Goal: Transaction & Acquisition: Purchase product/service

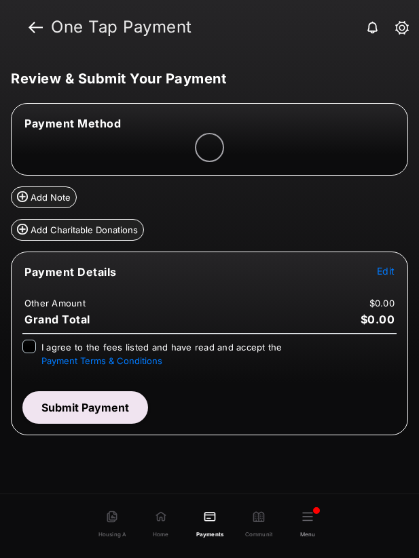
click at [379, 271] on span "Edit" at bounding box center [386, 271] width 18 height 12
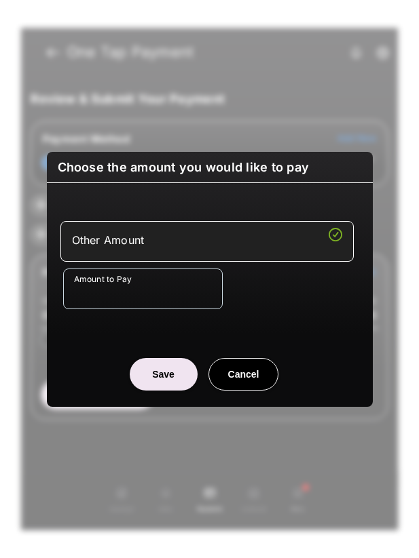
click at [149, 288] on input "Amount to Pay" at bounding box center [142, 289] width 159 height 41
click at [126, 292] on input "Amount to Pay" at bounding box center [142, 289] width 159 height 41
type input "**"
click at [175, 383] on button "Save" at bounding box center [164, 374] width 68 height 33
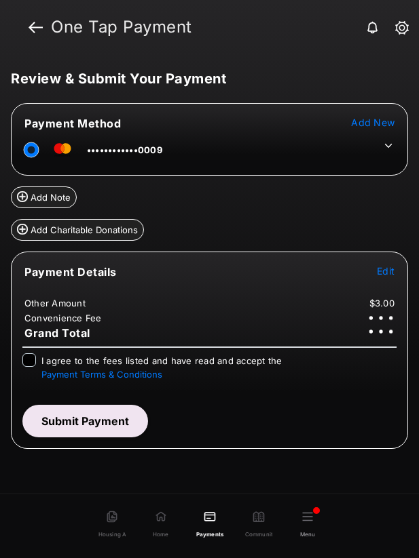
click at [385, 143] on icon at bounding box center [388, 146] width 12 height 12
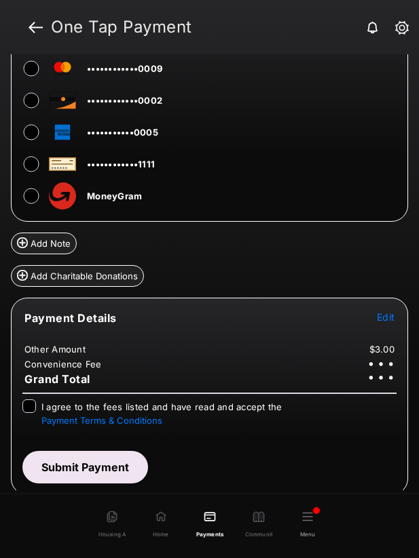
scroll to position [114, 0]
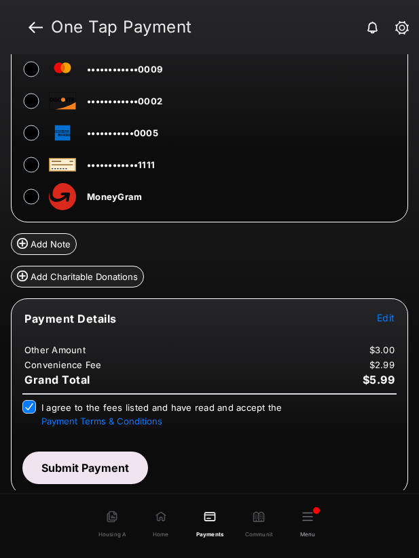
click at [69, 468] on button "Submit Payment" at bounding box center [85, 468] width 126 height 33
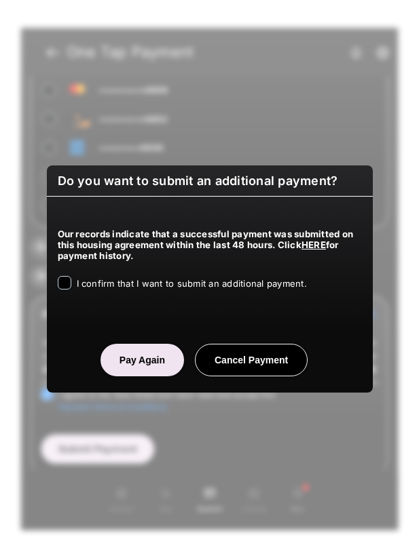
click at [127, 284] on span "I confirm that I want to submit an additional payment." at bounding box center [192, 283] width 230 height 11
click at [137, 369] on button "Pay Again" at bounding box center [141, 360] width 83 height 33
